Goal: Task Accomplishment & Management: Use online tool/utility

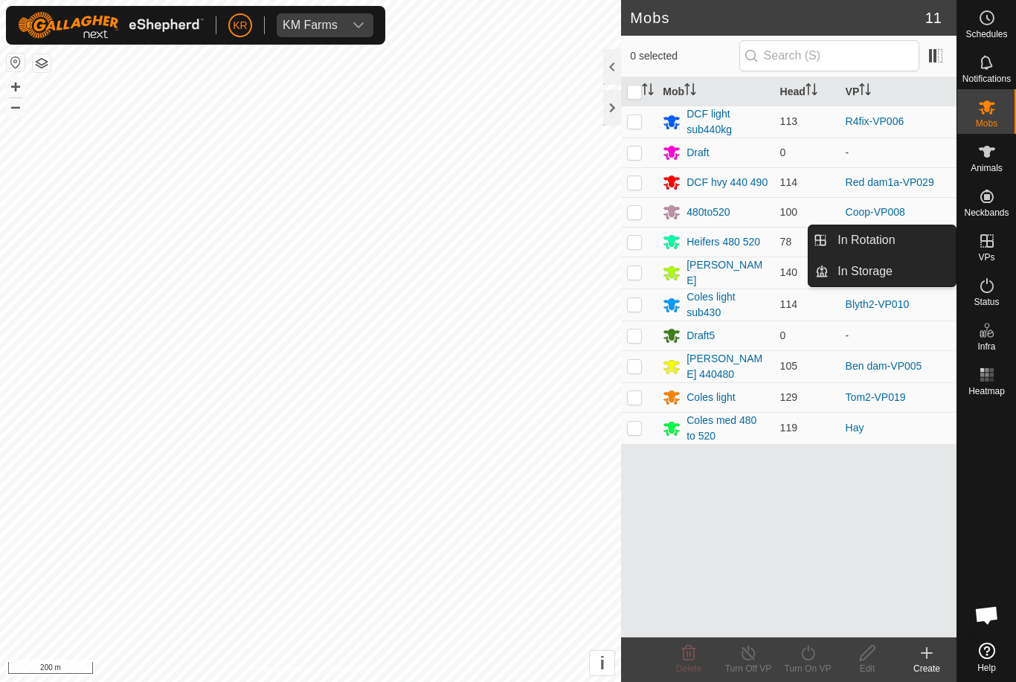
click at [905, 240] on link "In Rotation" at bounding box center [892, 240] width 127 height 30
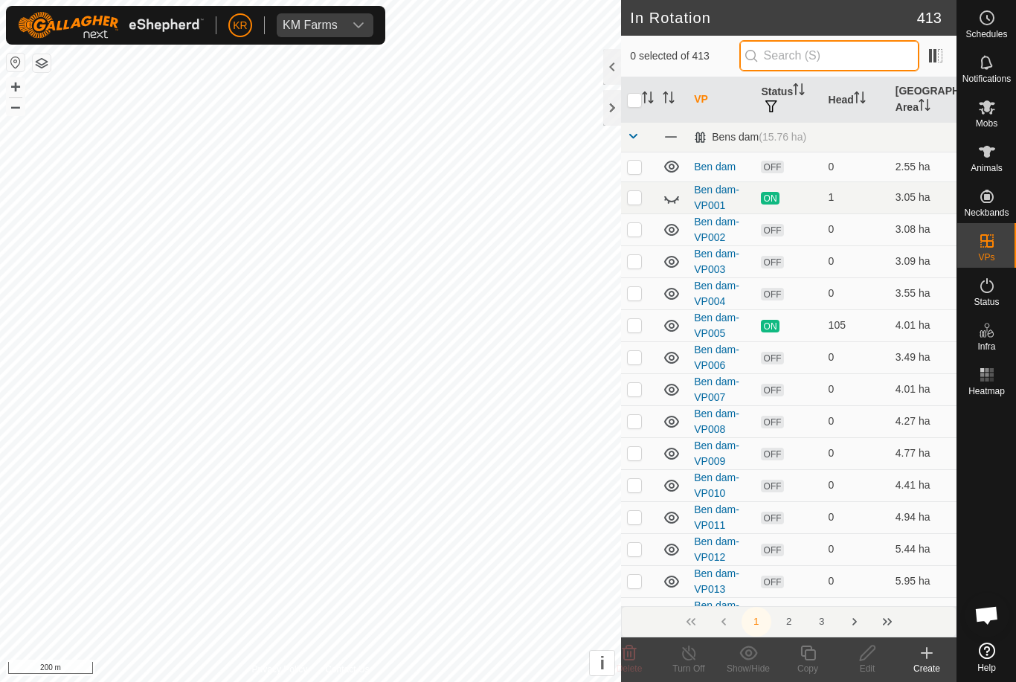
click at [849, 47] on input "text" at bounding box center [829, 55] width 180 height 31
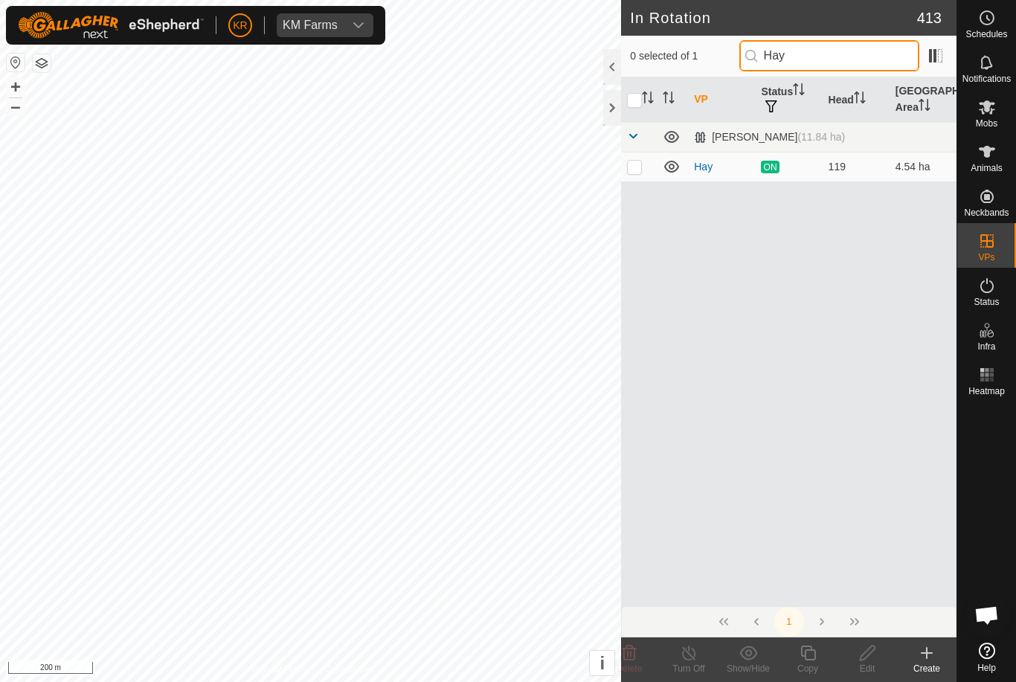
type input "Hay"
click at [635, 164] on p-checkbox at bounding box center [634, 167] width 15 height 12
checkbox input "true"
click at [814, 656] on icon at bounding box center [808, 653] width 19 height 18
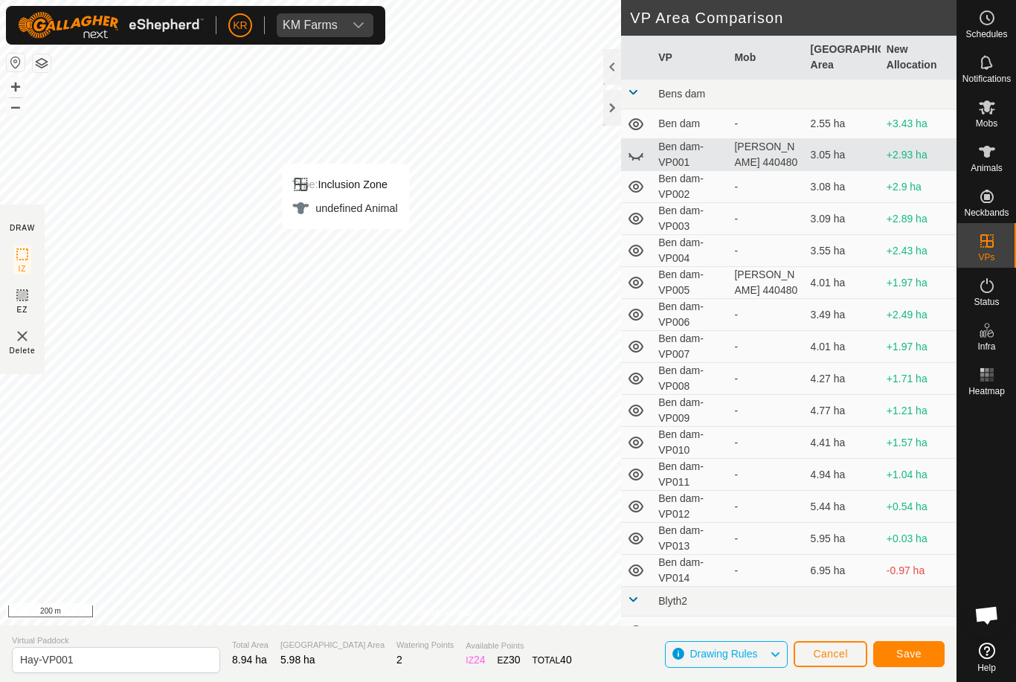
click at [903, 655] on span "Save" at bounding box center [908, 654] width 25 height 12
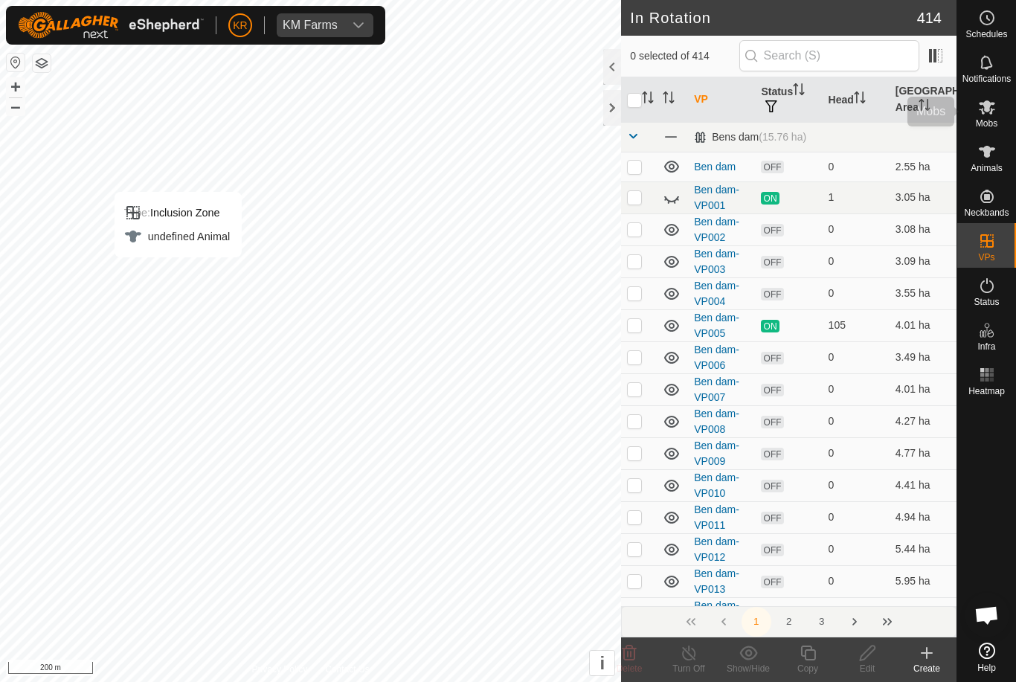
click at [991, 122] on span "Mobs" at bounding box center [987, 123] width 22 height 9
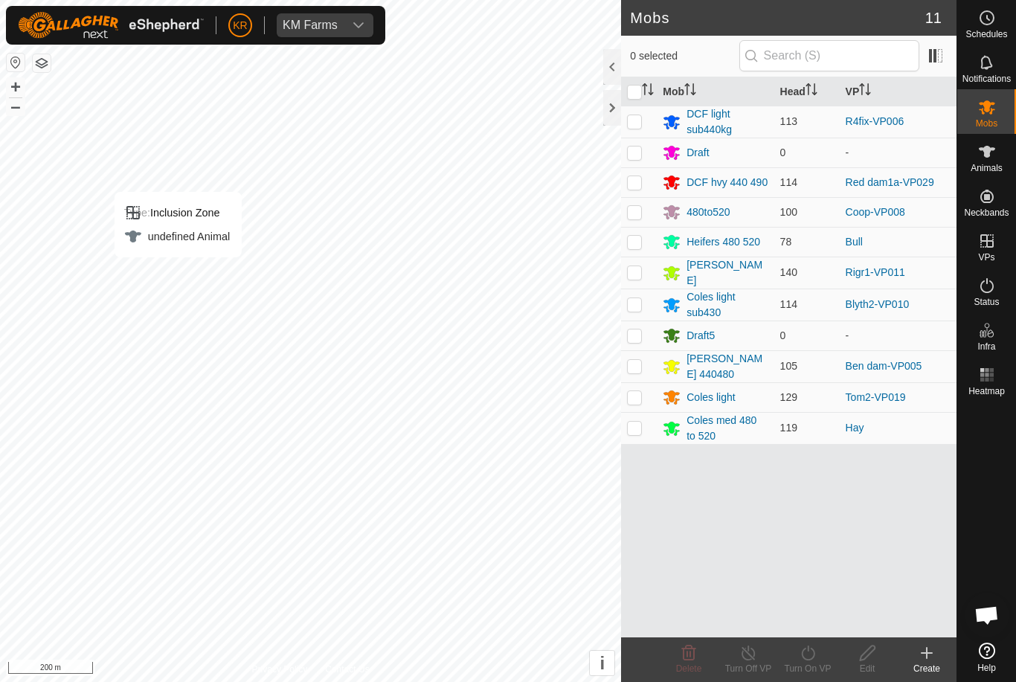
click at [633, 422] on p-checkbox at bounding box center [634, 428] width 15 height 12
checkbox input "true"
click at [809, 657] on icon at bounding box center [808, 653] width 19 height 18
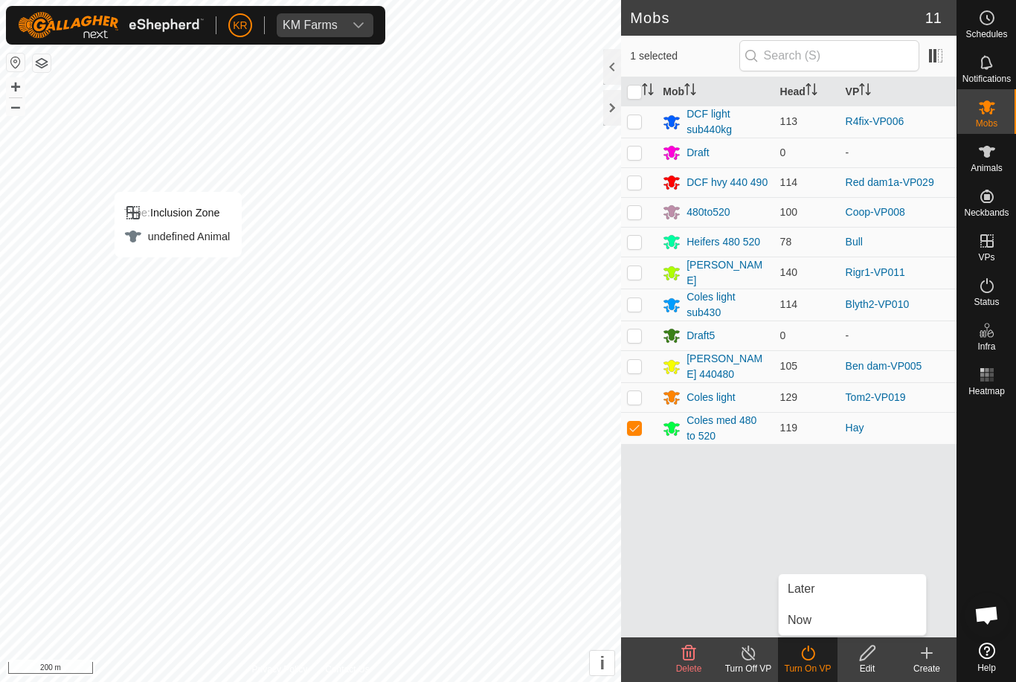
click at [819, 618] on link "Now" at bounding box center [852, 621] width 147 height 30
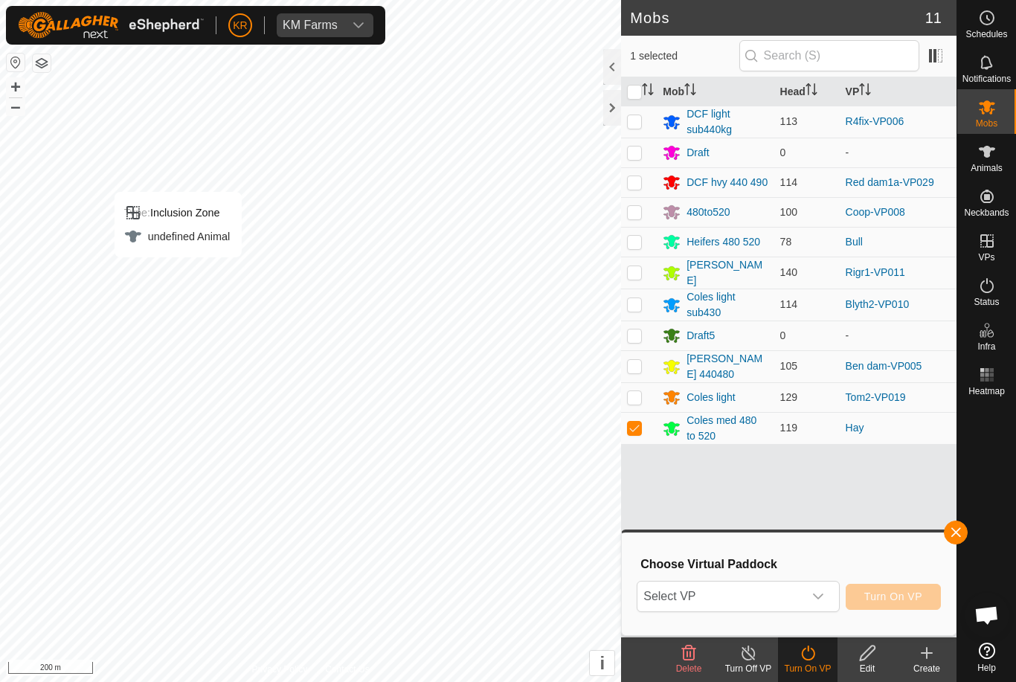
click at [801, 594] on span "Select VP" at bounding box center [720, 597] width 165 height 30
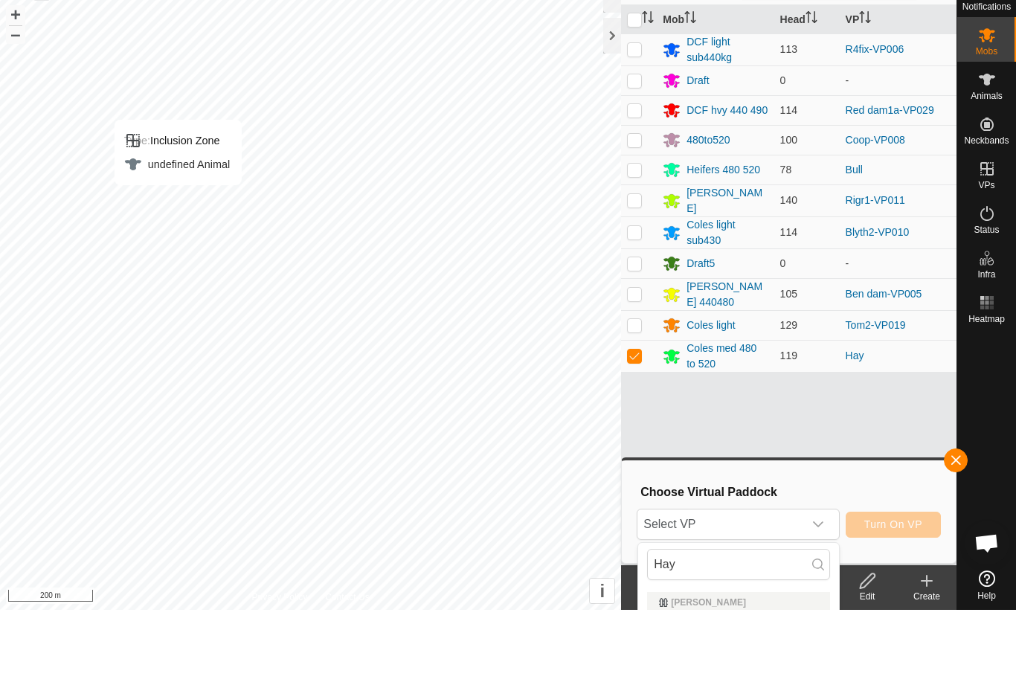
scroll to position [72, 0]
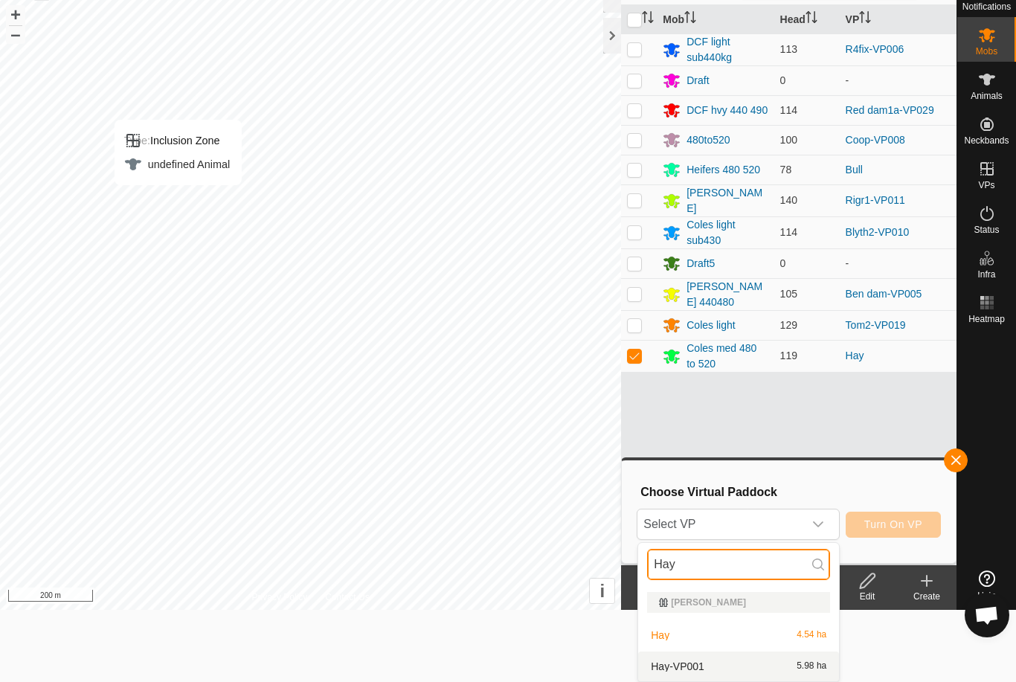
type input "Hay"
click at [801, 666] on span "5.98 ha" at bounding box center [812, 666] width 30 height 10
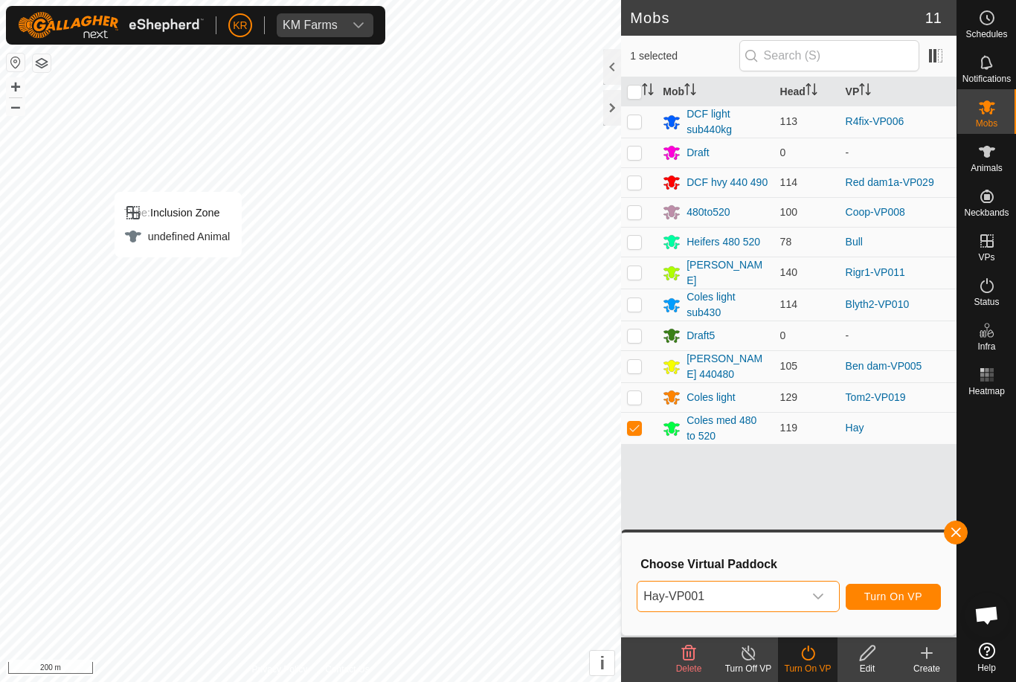
scroll to position [0, 0]
click at [884, 591] on span "Turn On VP" at bounding box center [893, 597] width 58 height 12
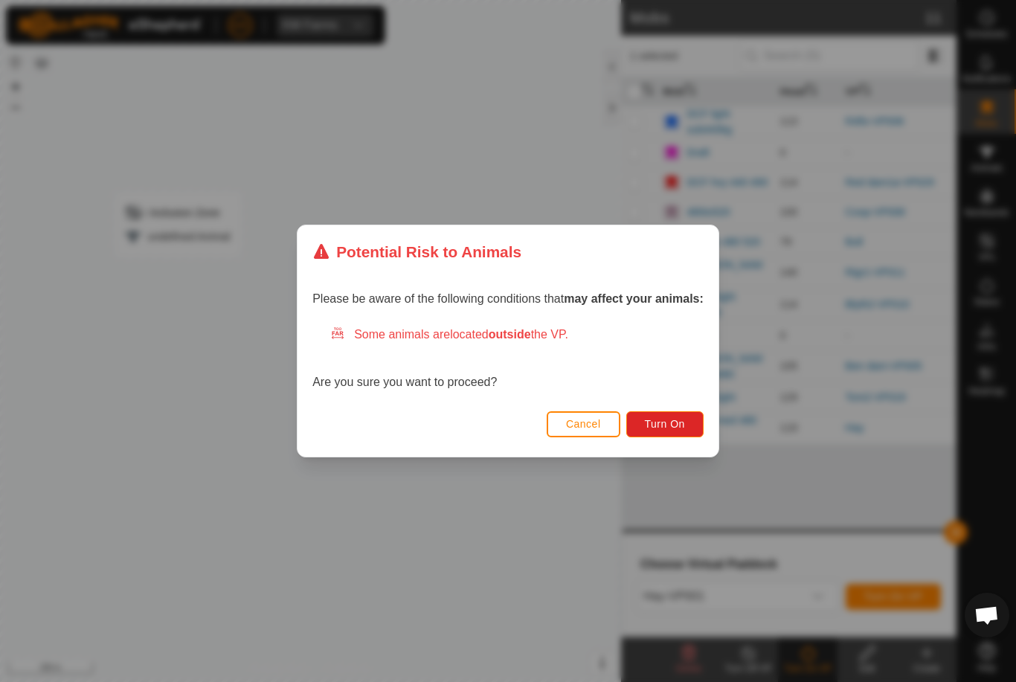
click at [671, 424] on span "Turn On" at bounding box center [665, 424] width 40 height 12
